Goal: Find specific page/section: Find specific page/section

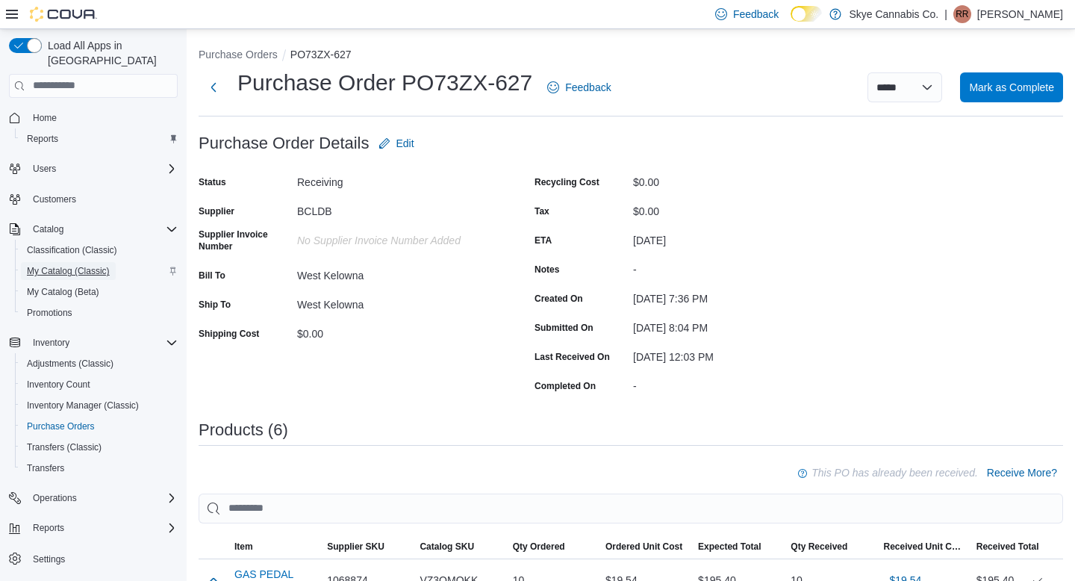
click at [75, 265] on span "My Catalog (Classic)" at bounding box center [68, 271] width 83 height 12
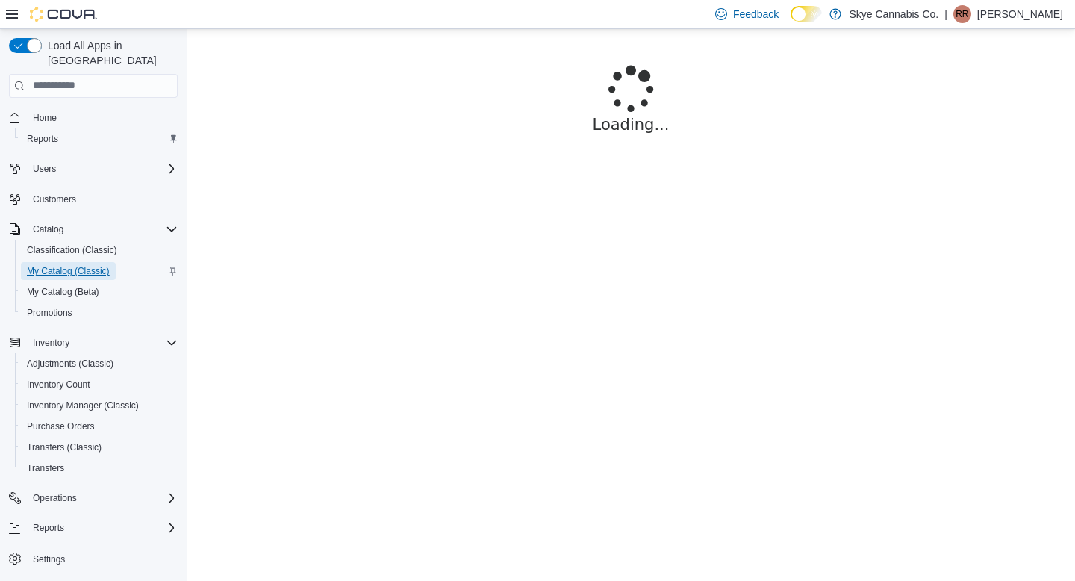
click at [45, 265] on span "My Catalog (Classic)" at bounding box center [68, 271] width 83 height 12
click at [60, 265] on span "My Catalog (Classic)" at bounding box center [68, 271] width 83 height 12
click at [70, 265] on span "My Catalog (Classic)" at bounding box center [68, 271] width 83 height 12
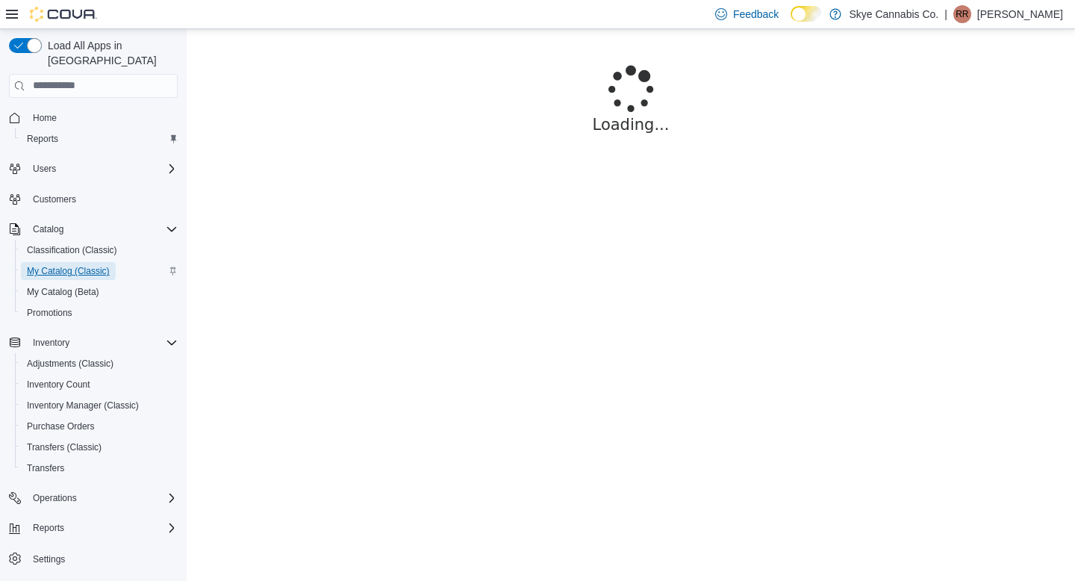
click at [70, 265] on span "My Catalog (Classic)" at bounding box center [68, 271] width 83 height 12
click at [54, 223] on span "Catalog" at bounding box center [48, 229] width 31 height 12
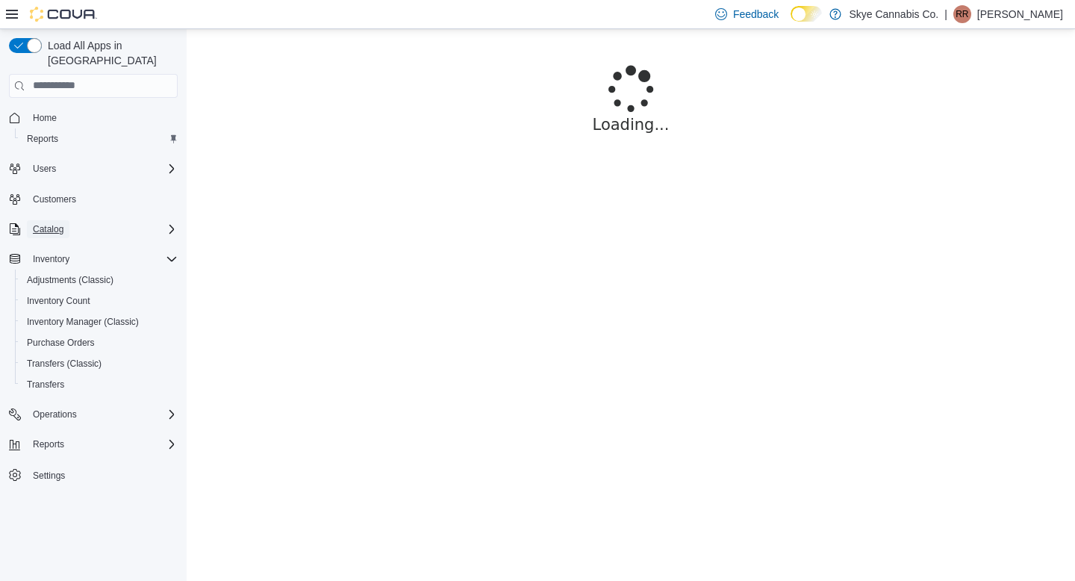
click at [52, 223] on span "Catalog" at bounding box center [48, 229] width 31 height 12
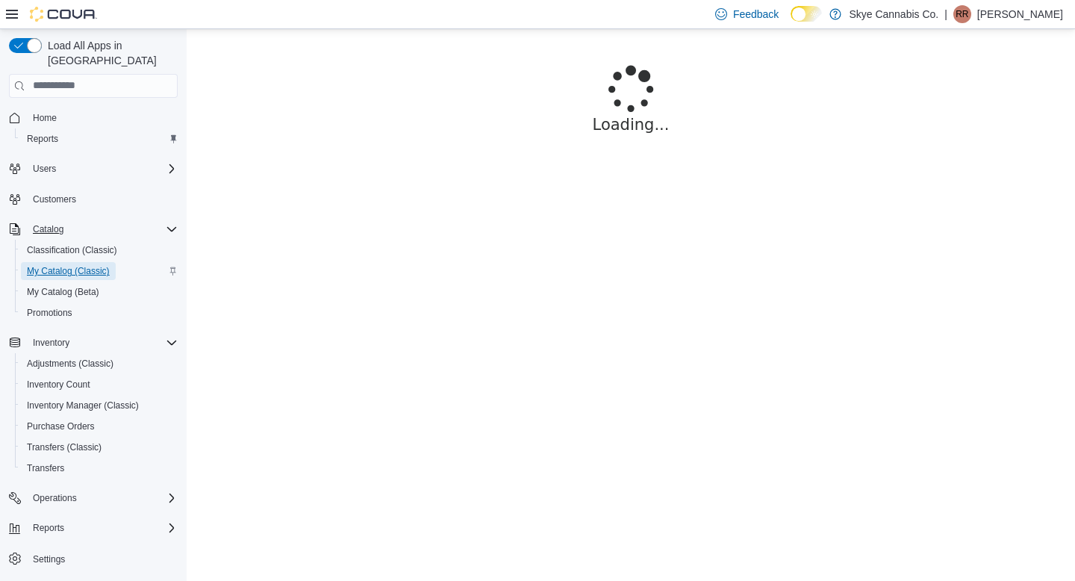
click at [58, 265] on span "My Catalog (Classic)" at bounding box center [68, 271] width 83 height 12
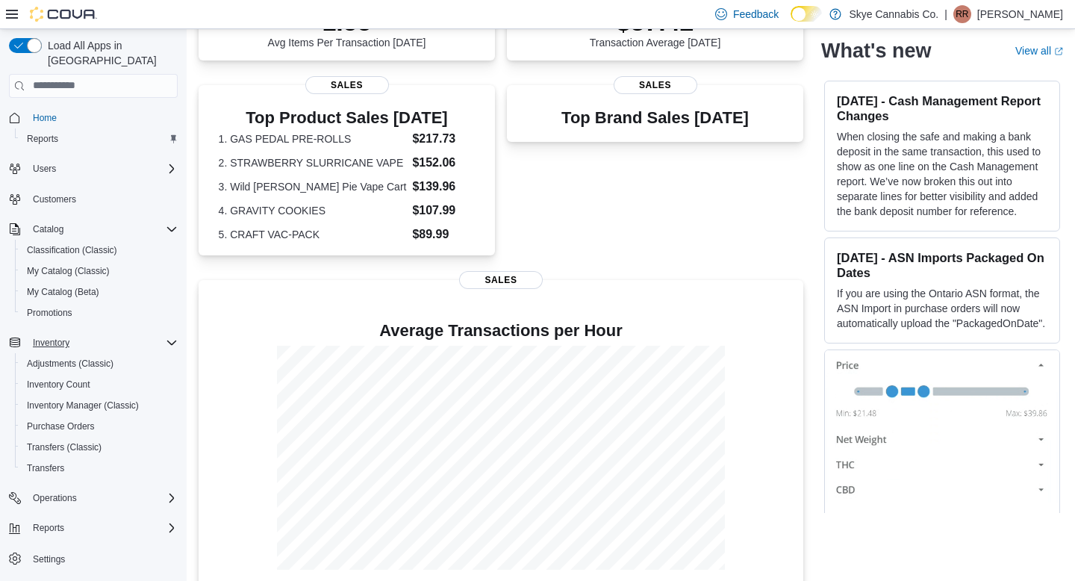
scroll to position [270, 0]
